Goal: Task Accomplishment & Management: Manage account settings

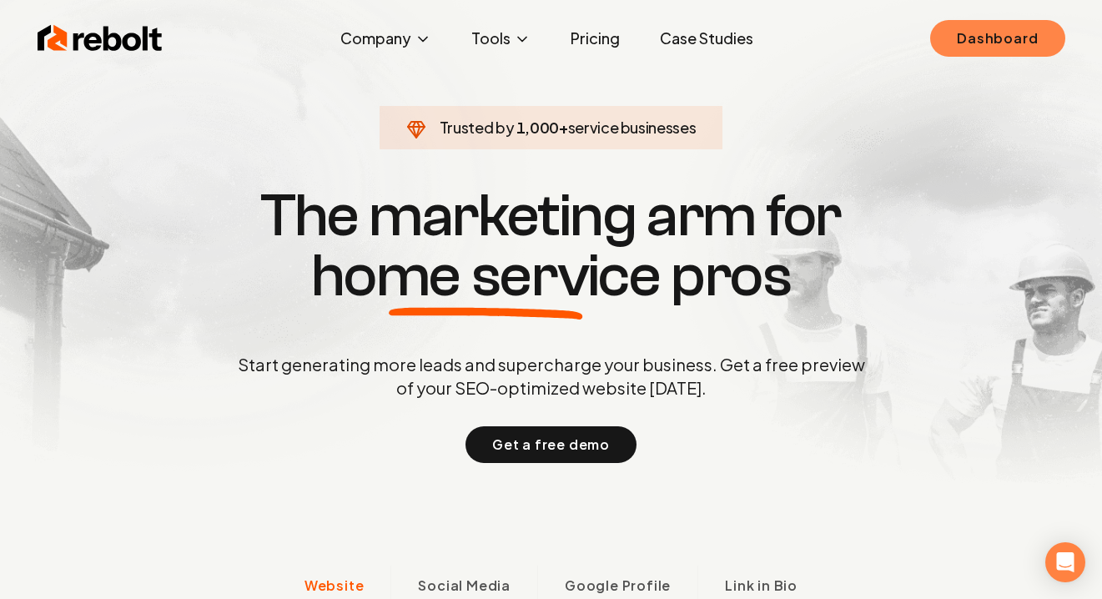
click at [1008, 35] on link "Dashboard" at bounding box center [997, 38] width 134 height 37
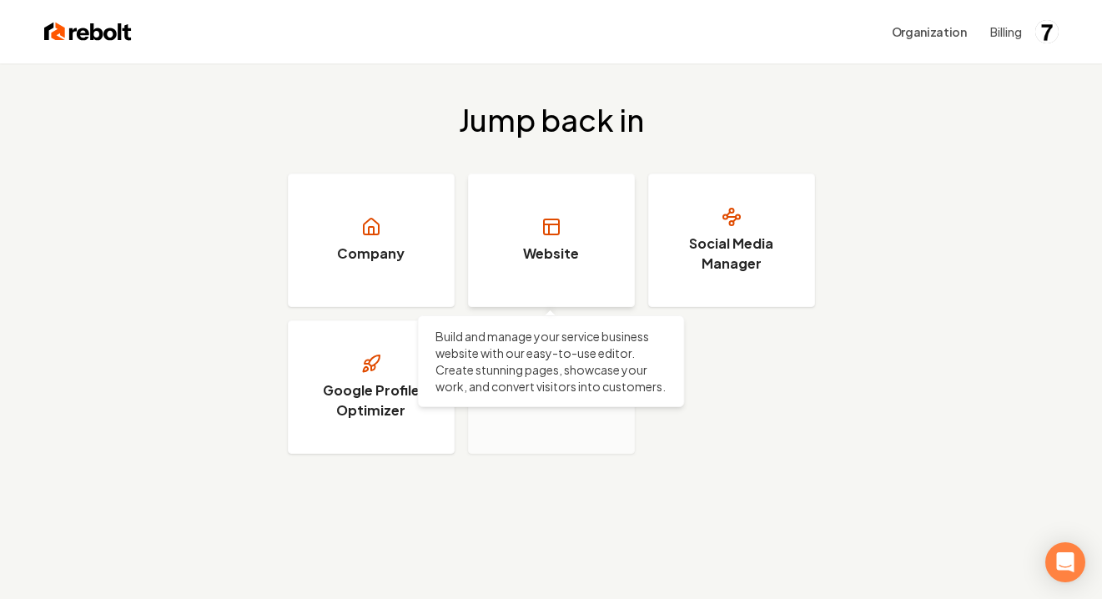
click at [570, 197] on link "Website" at bounding box center [551, 239] width 167 height 133
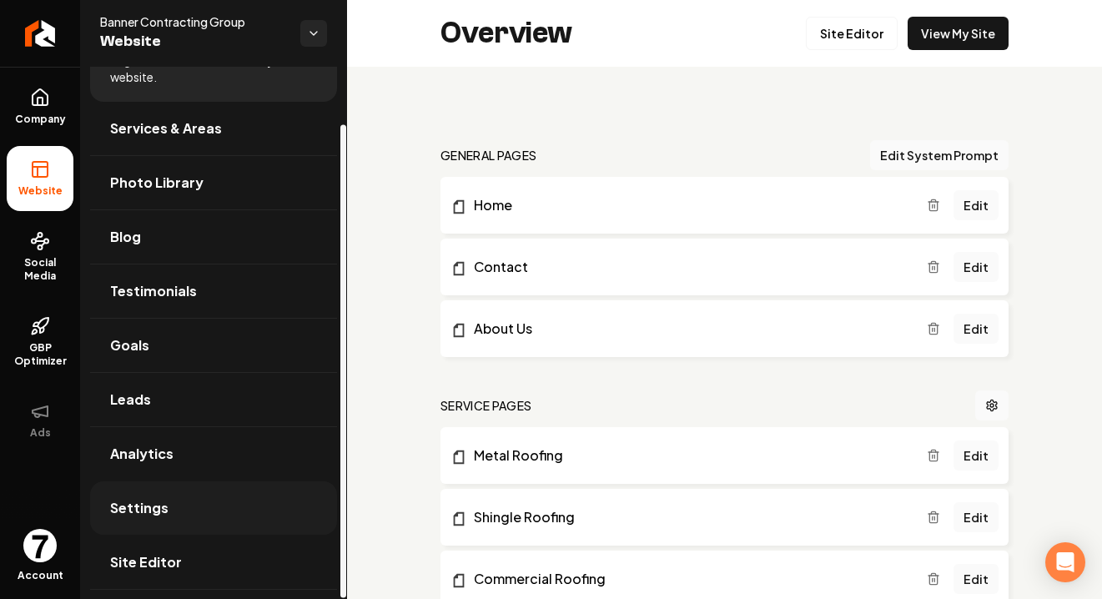
click at [177, 503] on link "Settings" at bounding box center [213, 507] width 247 height 53
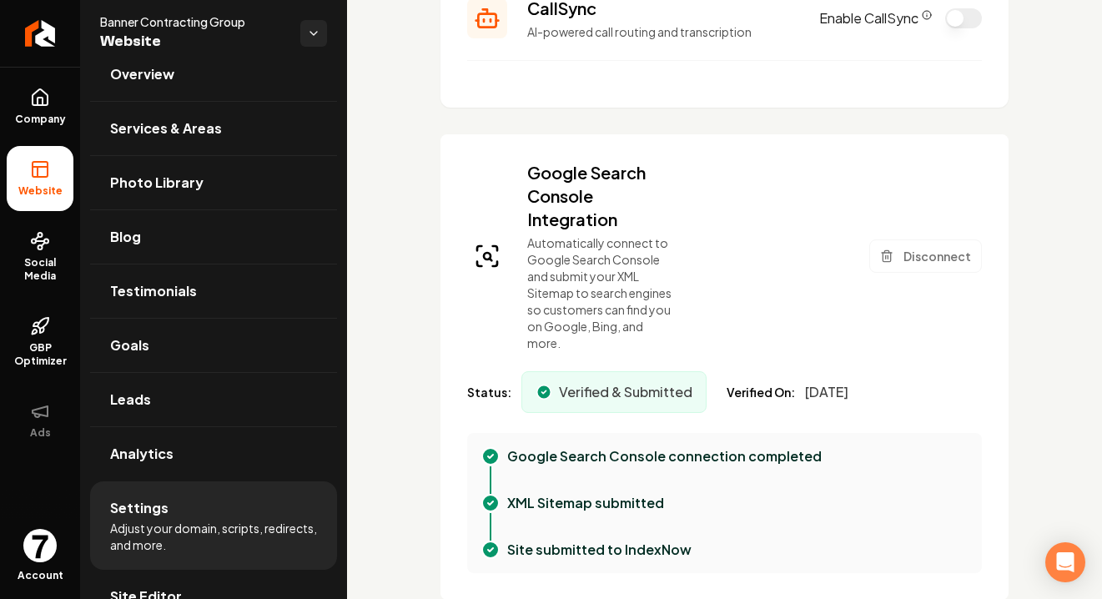
scroll to position [413, 0]
